Goal: Task Accomplishment & Management: Use online tool/utility

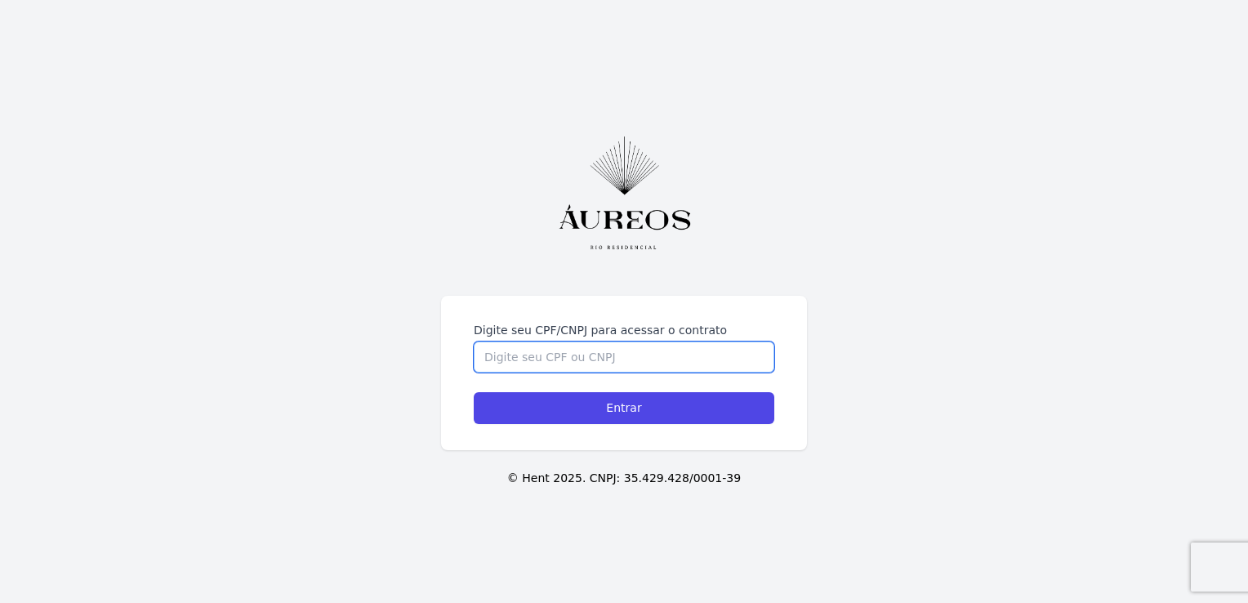
click at [559, 358] on input "Digite seu CPF/CNPJ para acessar o contrato" at bounding box center [624, 356] width 300 height 31
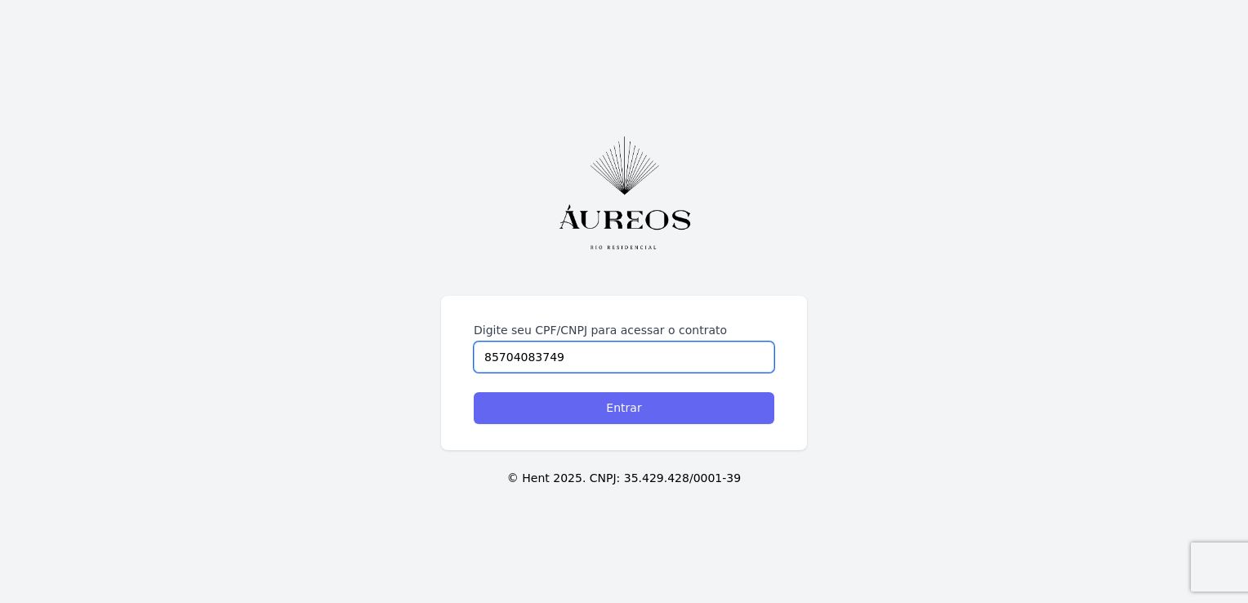
type input "85704083749"
click at [670, 413] on input "Entrar" at bounding box center [624, 408] width 300 height 32
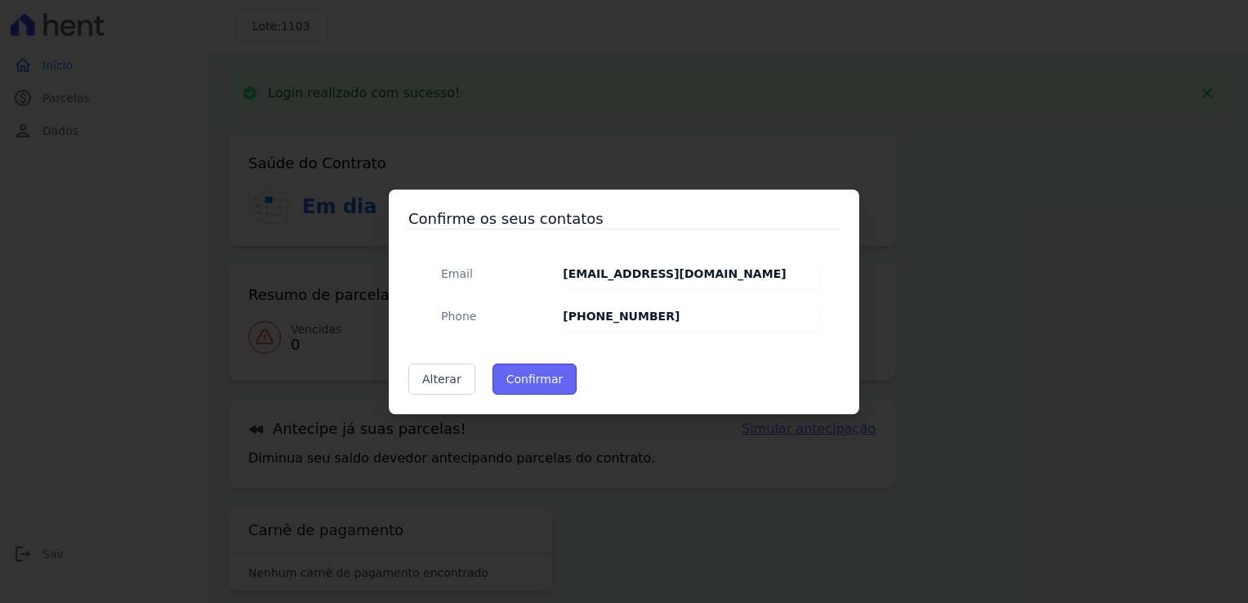
click at [525, 383] on button "Confirmar" at bounding box center [534, 378] width 85 height 31
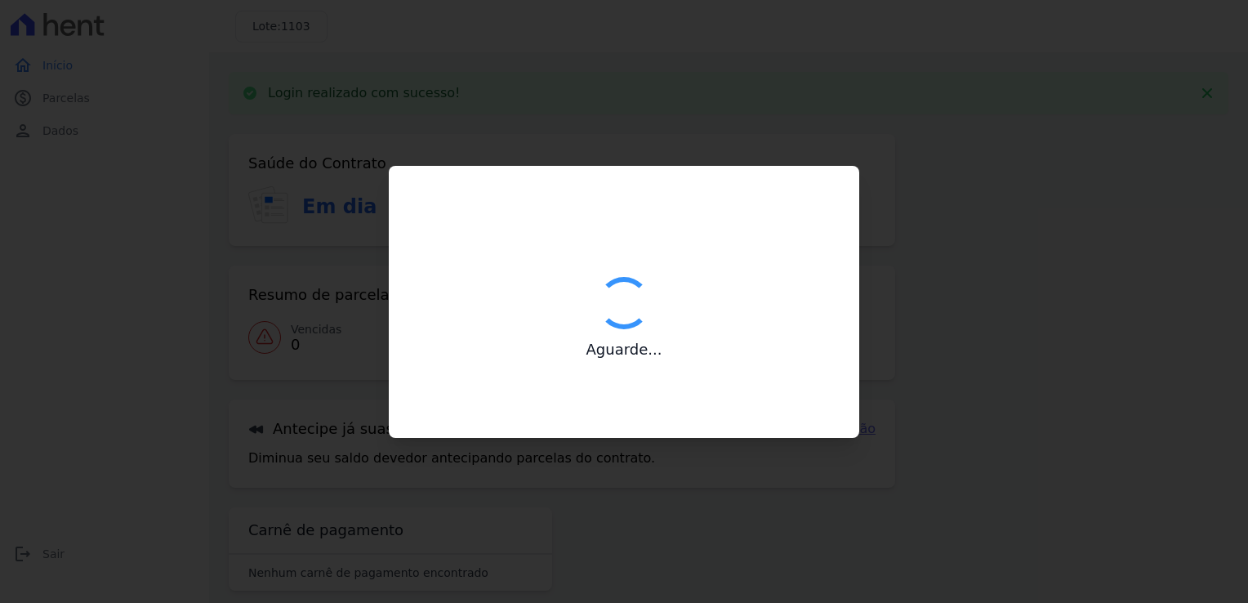
type input "Contatos confirmados com sucesso."
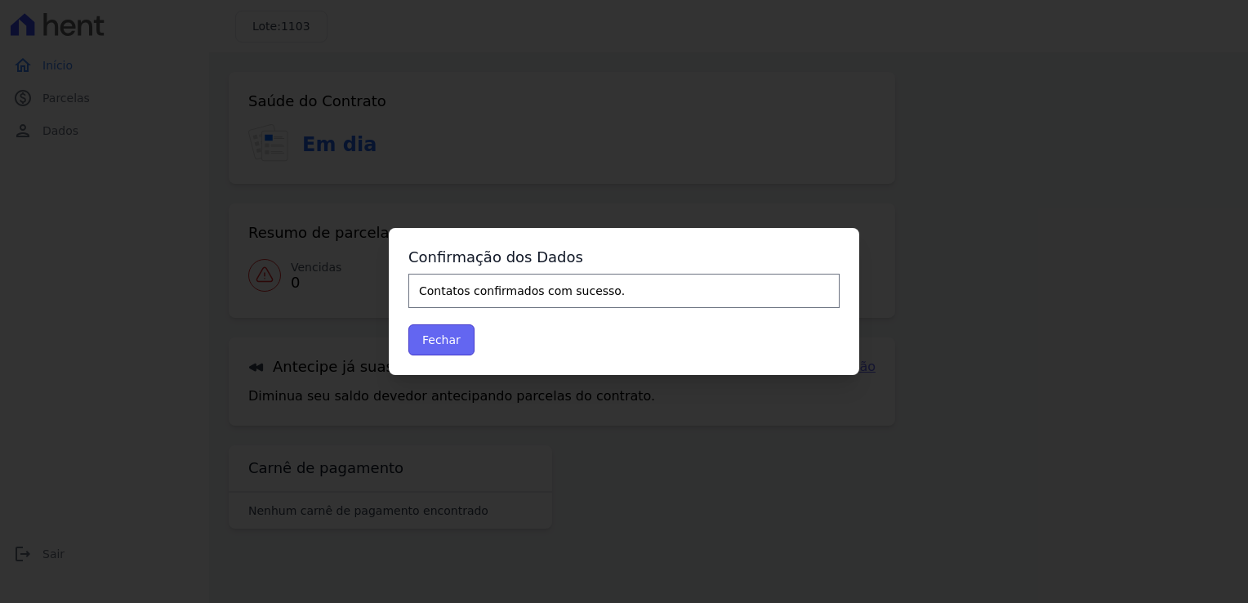
click at [440, 340] on button "Fechar" at bounding box center [441, 339] width 66 height 31
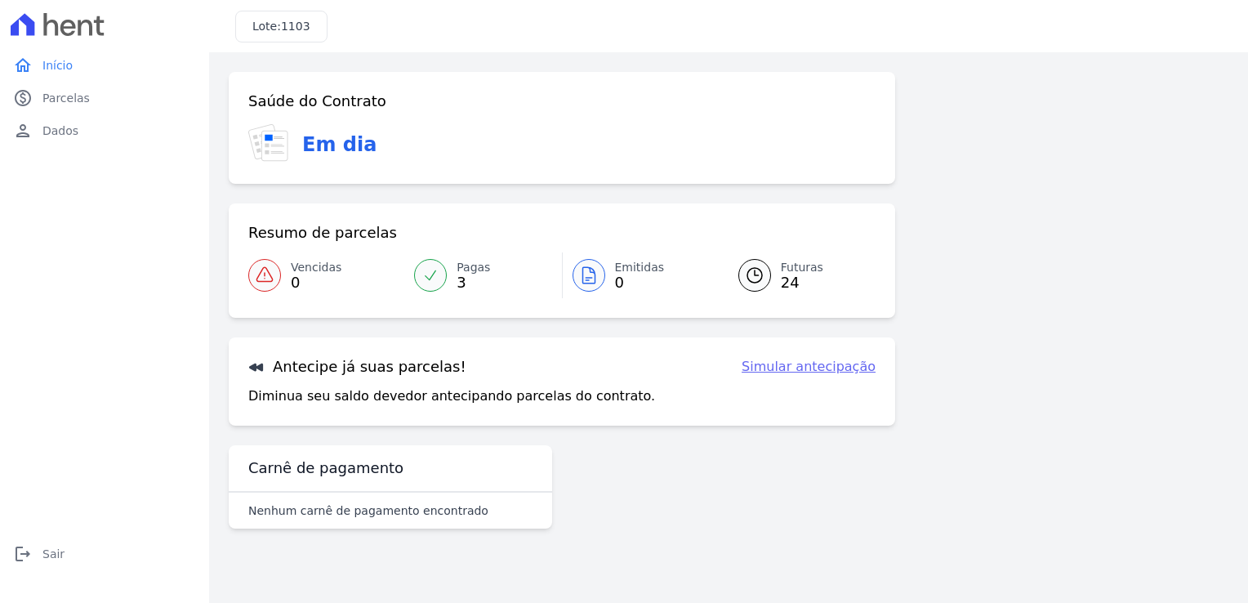
click at [278, 145] on icon at bounding box center [276, 144] width 11 height 1
click at [313, 145] on h3 "Em dia" at bounding box center [339, 144] width 74 height 29
click at [464, 281] on span "3" at bounding box center [472, 282] width 33 height 13
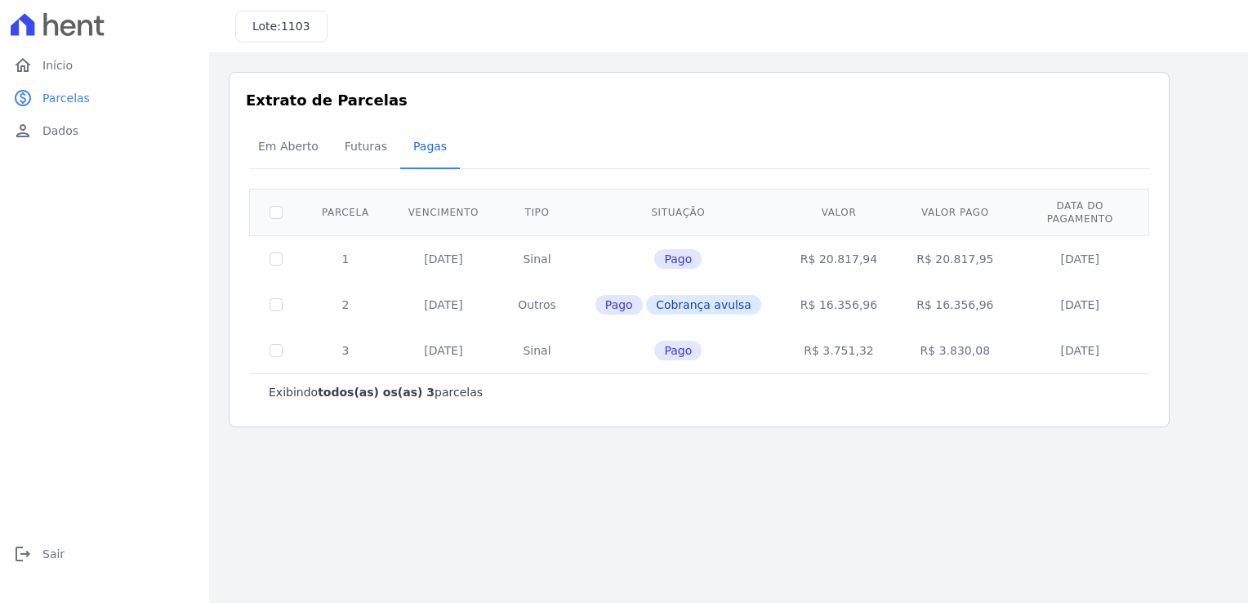
click at [709, 205] on th "Situação" at bounding box center [678, 212] width 205 height 47
click at [274, 158] on span "Em Aberto" at bounding box center [288, 146] width 80 height 33
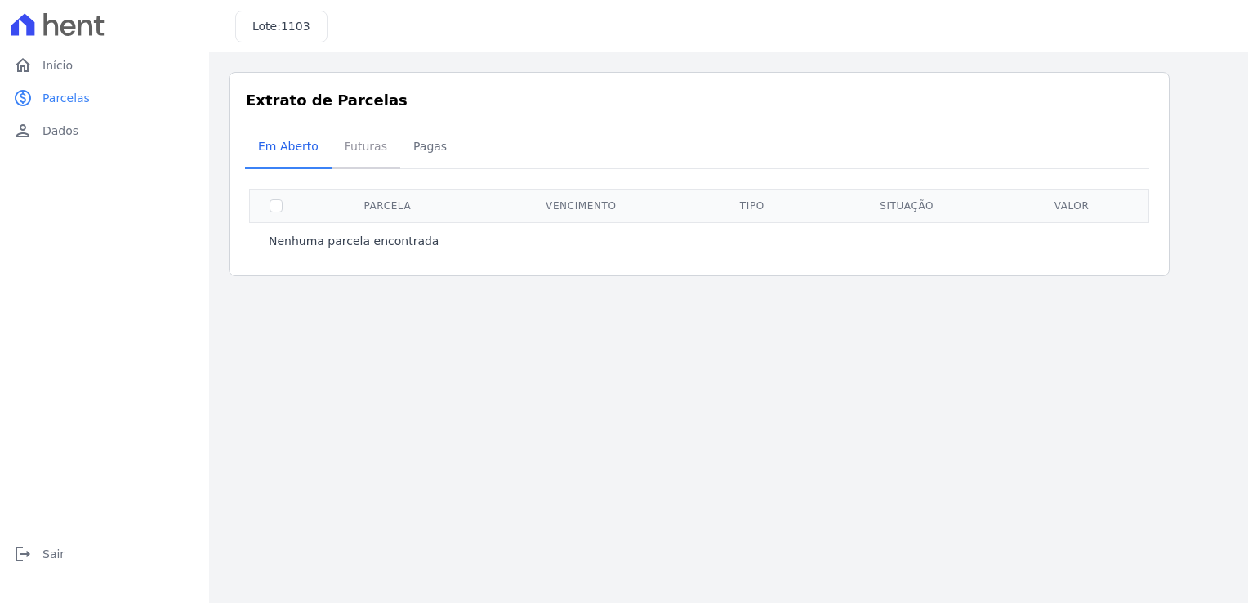
click at [353, 147] on span "Futuras" at bounding box center [366, 146] width 62 height 33
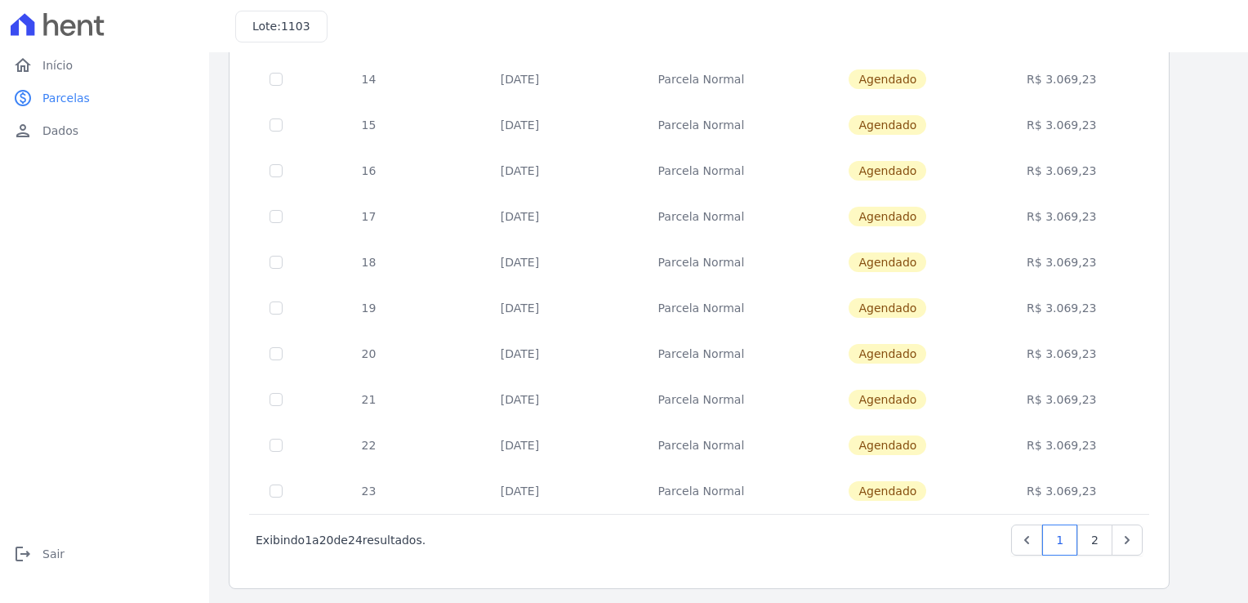
scroll to position [627, 0]
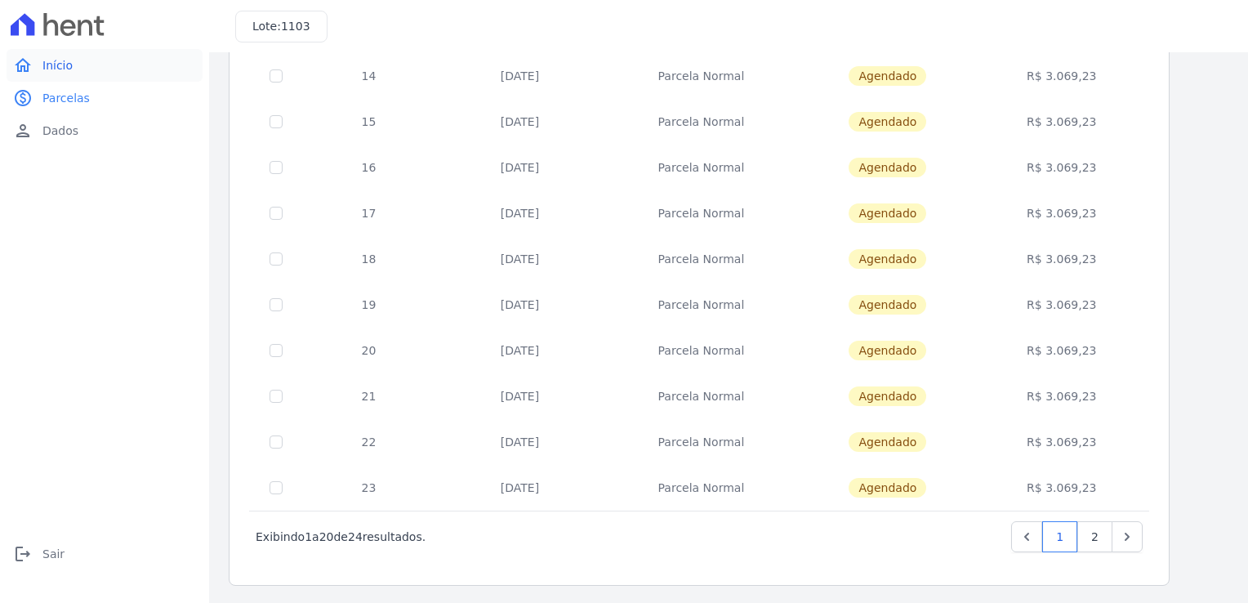
click at [63, 68] on span "Início" at bounding box center [57, 65] width 30 height 16
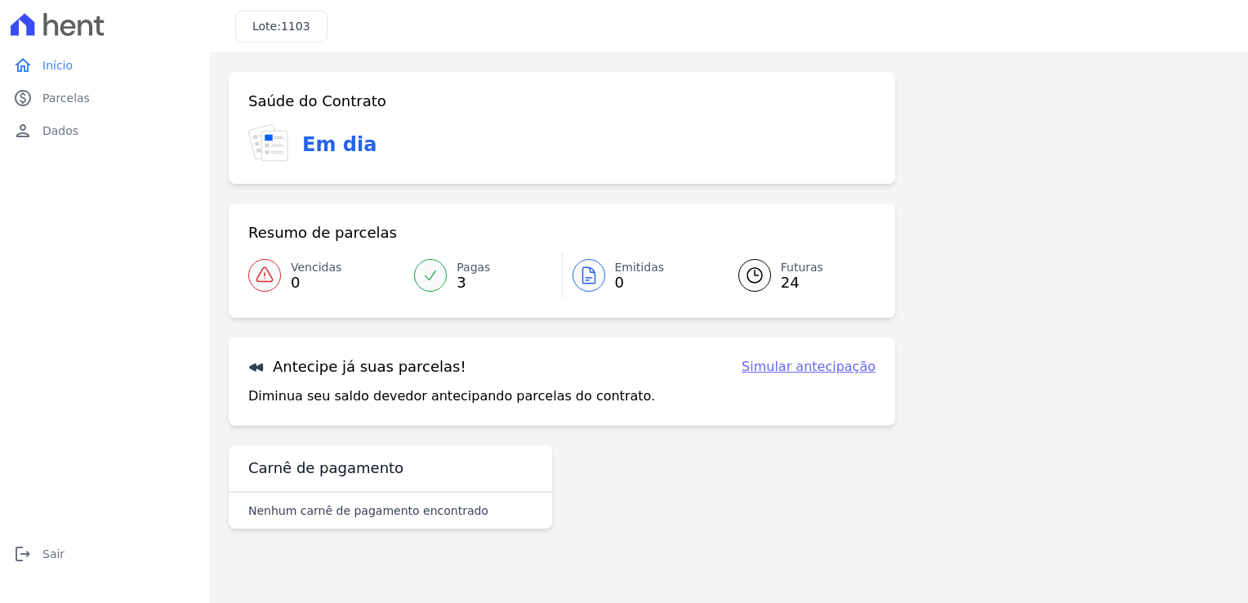
click at [784, 372] on link "Simular antecipação" at bounding box center [808, 367] width 134 height 20
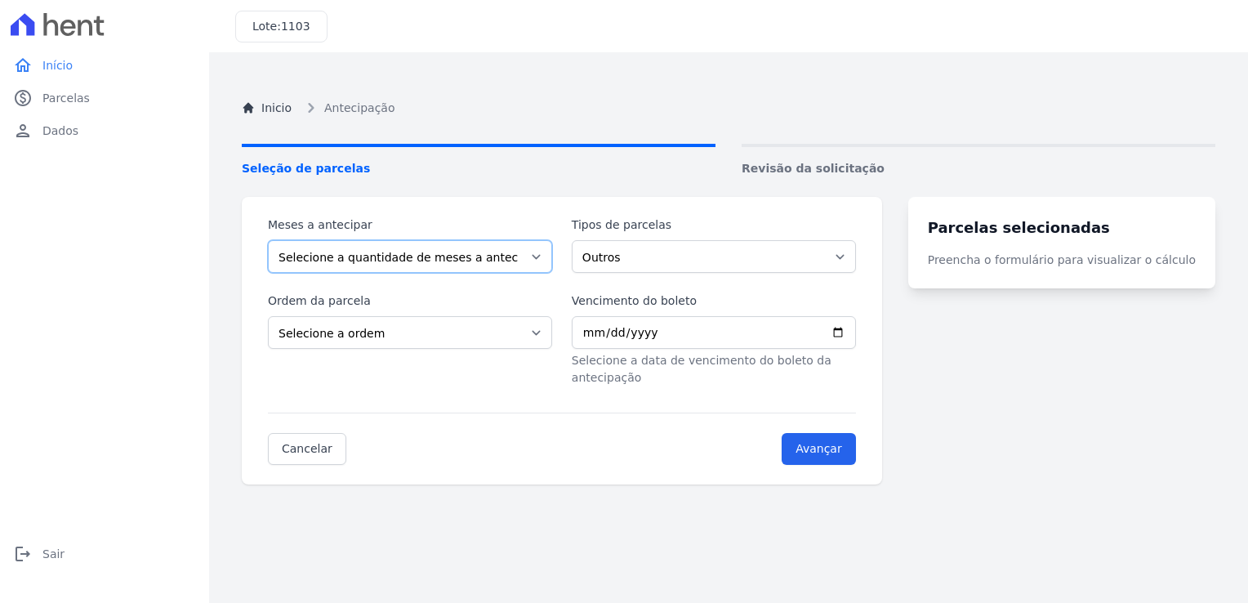
click at [548, 257] on select "Selecione a quantidade de meses a antecipar 1 2 3 4 5 6 7 8 9 10 11 12 13 14 15…" at bounding box center [410, 256] width 284 height 33
click at [546, 254] on select "Selecione a quantidade de meses a antecipar 1 2 3 4 5 6 7 8 9 10 11 12 13 14 15…" at bounding box center [410, 256] width 284 height 33
click at [856, 257] on select "Outros Parcela Normal" at bounding box center [714, 256] width 284 height 33
click at [581, 240] on select "Outros Parcela Normal" at bounding box center [714, 256] width 284 height 33
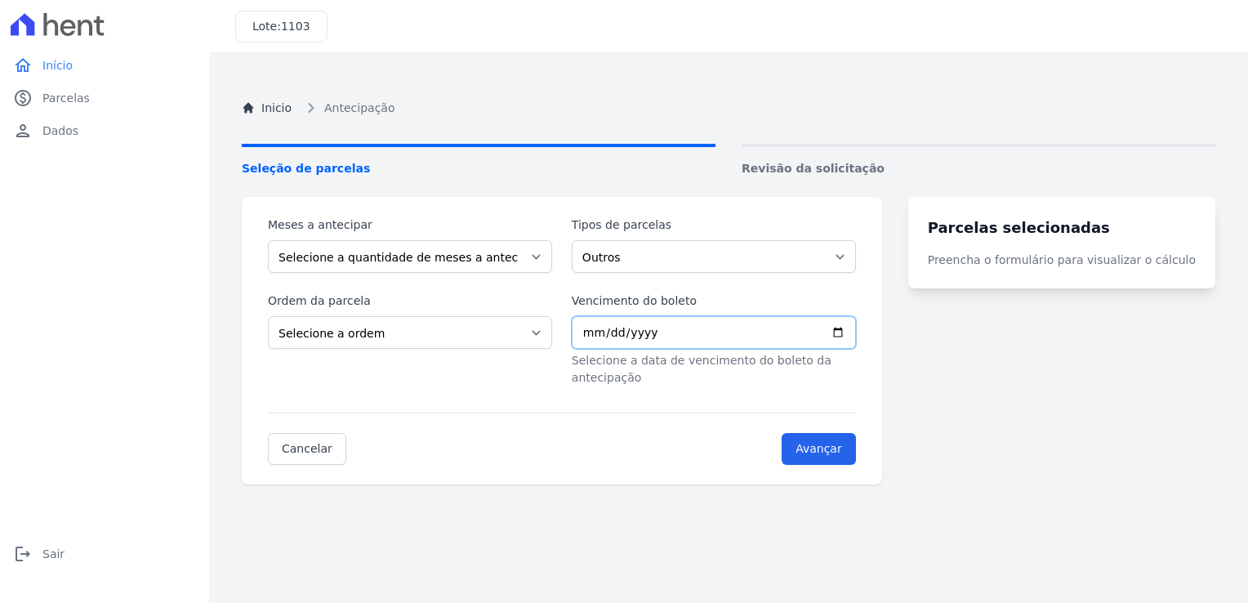
click at [856, 339] on input "Vencimento do boleto" at bounding box center [714, 332] width 284 height 33
click at [536, 332] on select "Selecione a ordem Últimas parcelas Primeiras parcelas" at bounding box center [410, 332] width 284 height 33
click at [545, 254] on select "Selecione a quantidade de meses a antecipar 1 2 3 4 5 6 7 8 9 10 11 12 13 14 15…" at bounding box center [410, 256] width 284 height 33
select select "23"
click at [268, 240] on select "Selecione a quantidade de meses a antecipar 1 2 3 4 5 6 7 8 9 10 11 12 13 14 15…" at bounding box center [410, 256] width 284 height 33
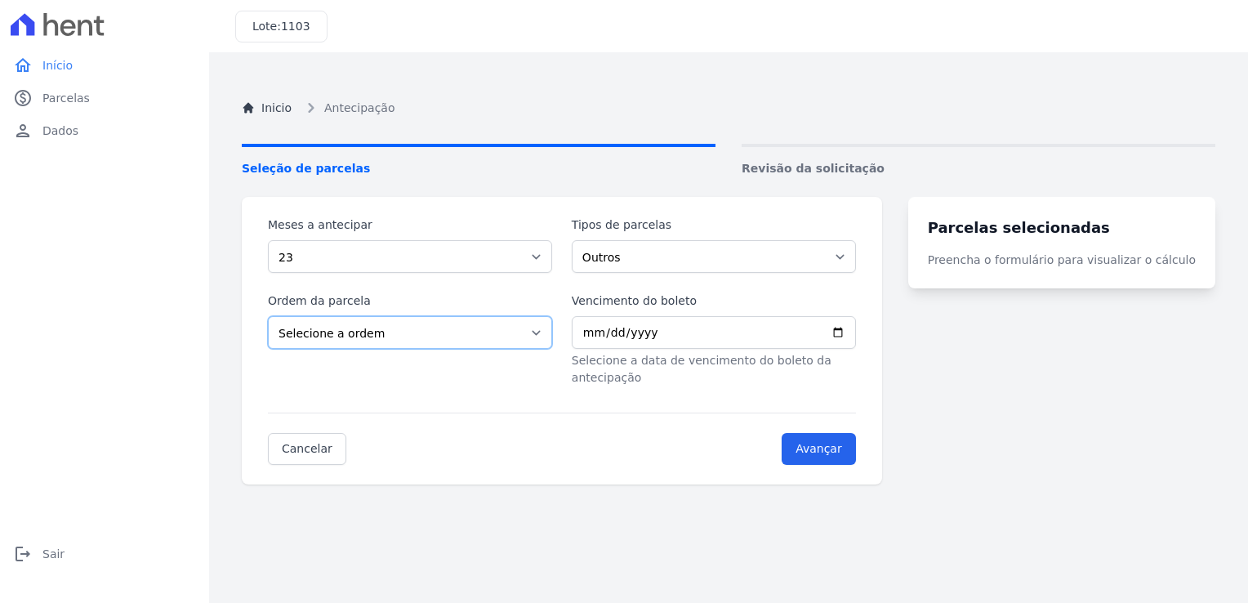
click at [542, 337] on select "Selecione a ordem Últimas parcelas Primeiras parcelas" at bounding box center [410, 332] width 284 height 33
select select "ending"
click at [268, 316] on select "Selecione a ordem Últimas parcelas Primeiras parcelas" at bounding box center [410, 332] width 284 height 33
click at [552, 260] on select "Selecione a quantidade de meses a antecipar 1 2 3 4 5 6 7 8 9 10 11 12 13 14 15…" at bounding box center [410, 256] width 284 height 33
click at [723, 296] on label "Vencimento do boleto" at bounding box center [714, 300] width 284 height 17
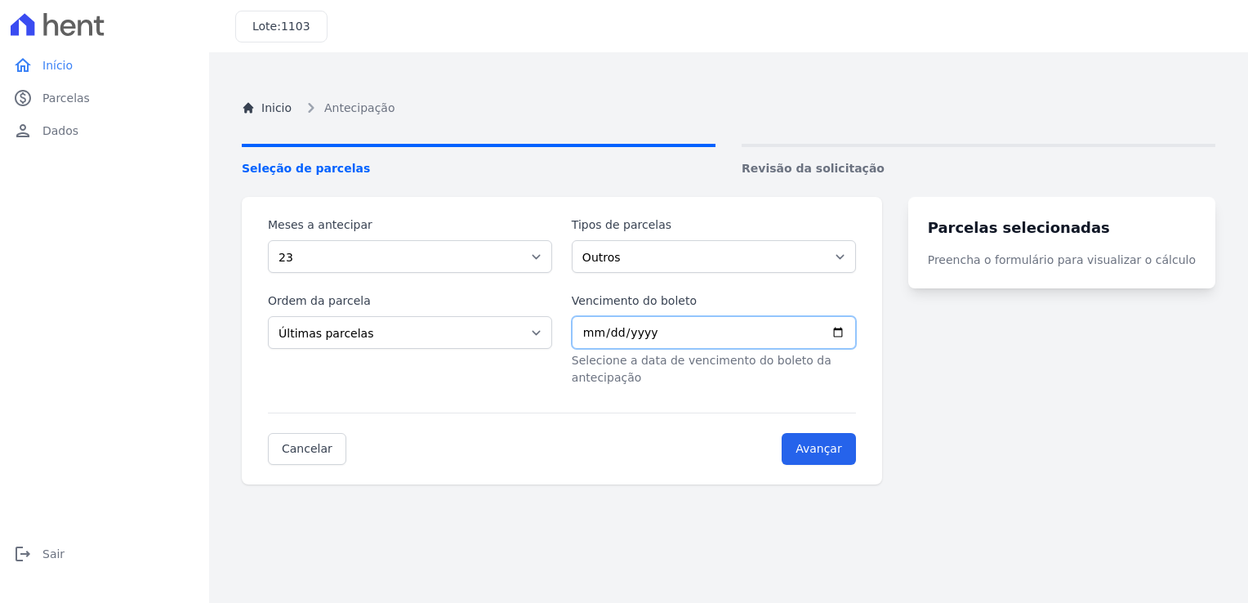
click at [723, 316] on input "Vencimento do boleto" at bounding box center [714, 332] width 284 height 33
click at [849, 328] on input "Vencimento do boleto" at bounding box center [714, 332] width 284 height 33
click at [308, 433] on link "Cancelar" at bounding box center [307, 449] width 78 height 32
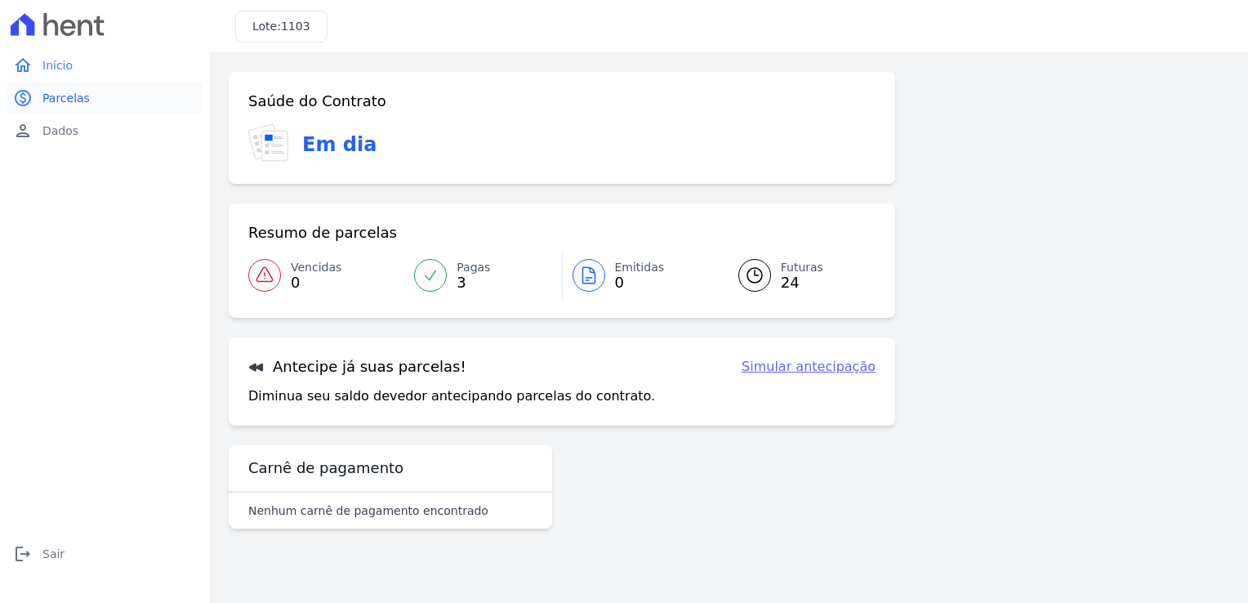
click at [67, 96] on span "Parcelas" at bounding box center [65, 98] width 47 height 16
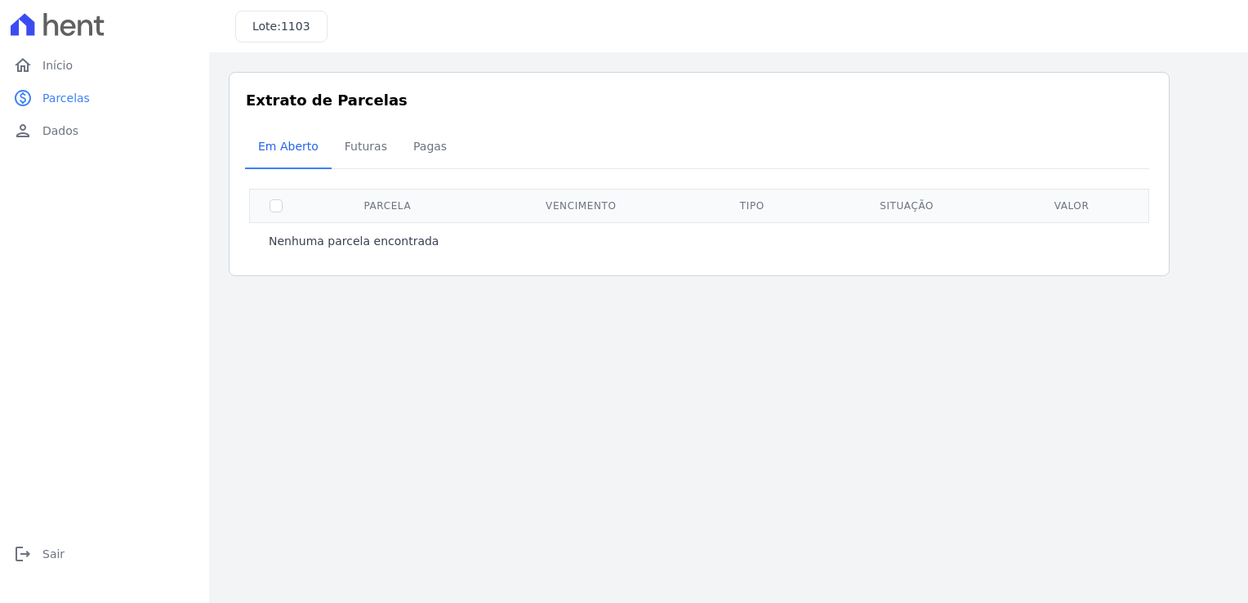
click at [67, 96] on span "Parcelas" at bounding box center [65, 98] width 47 height 16
click at [63, 136] on span "Dados" at bounding box center [60, 130] width 36 height 16
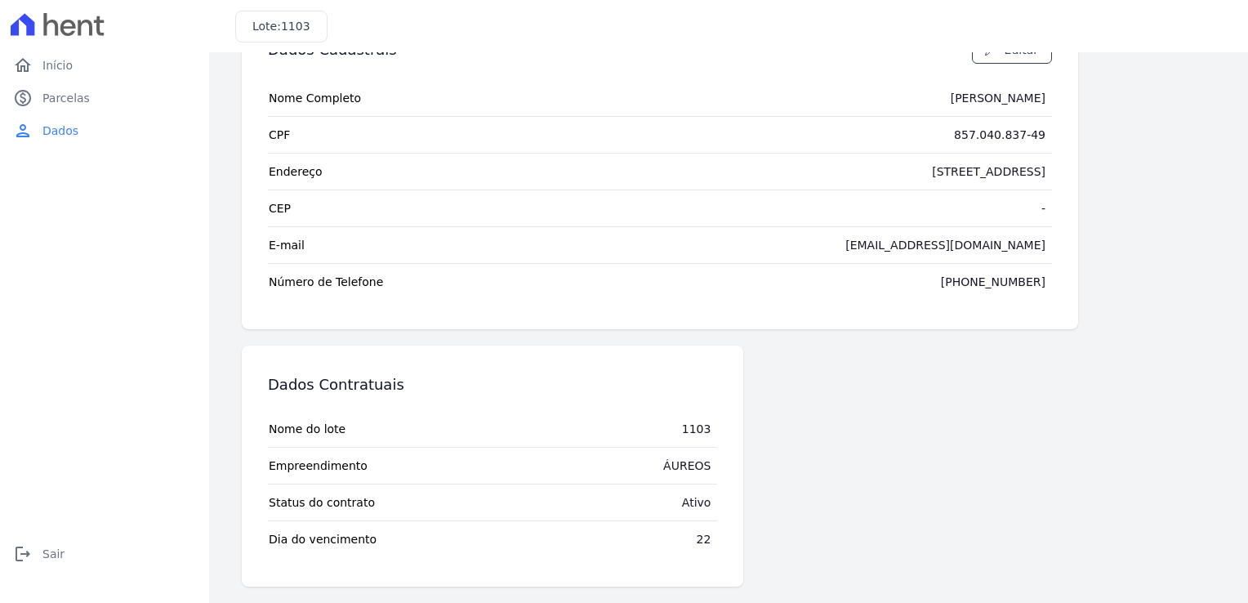
scroll to position [66, 0]
click at [989, 510] on div "Dados Contratuais Nome do lote 1103 Empreendimento [GEOGRAPHIC_DATA] Status do …" at bounding box center [660, 465] width 836 height 241
click at [333, 548] on td "Dia do vencimento" at bounding box center [322, 538] width 109 height 36
click at [61, 73] on link "home Início" at bounding box center [105, 65] width 196 height 33
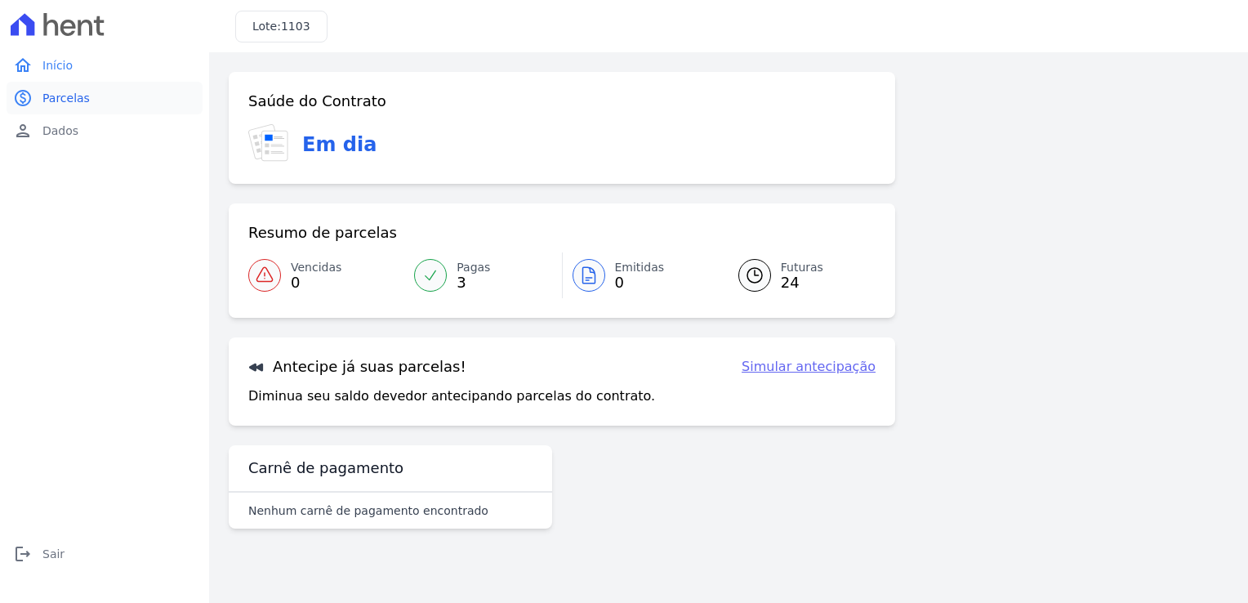
click at [63, 104] on span "Parcelas" at bounding box center [65, 98] width 47 height 16
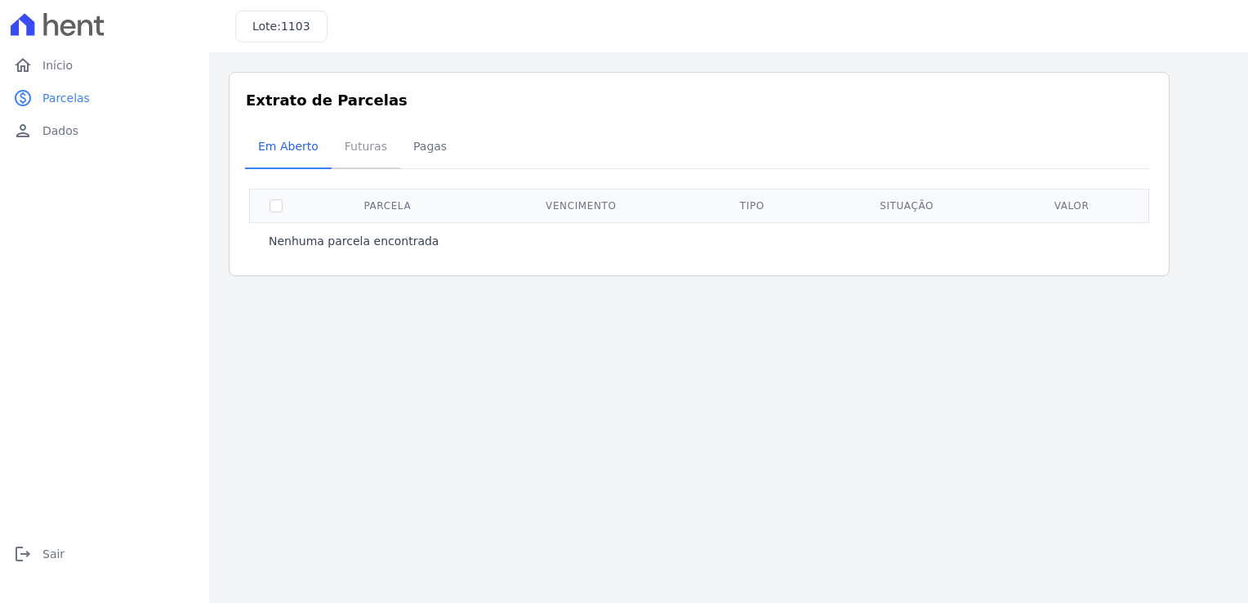
click at [349, 145] on span "Futuras" at bounding box center [366, 146] width 62 height 33
